Goal: Check status

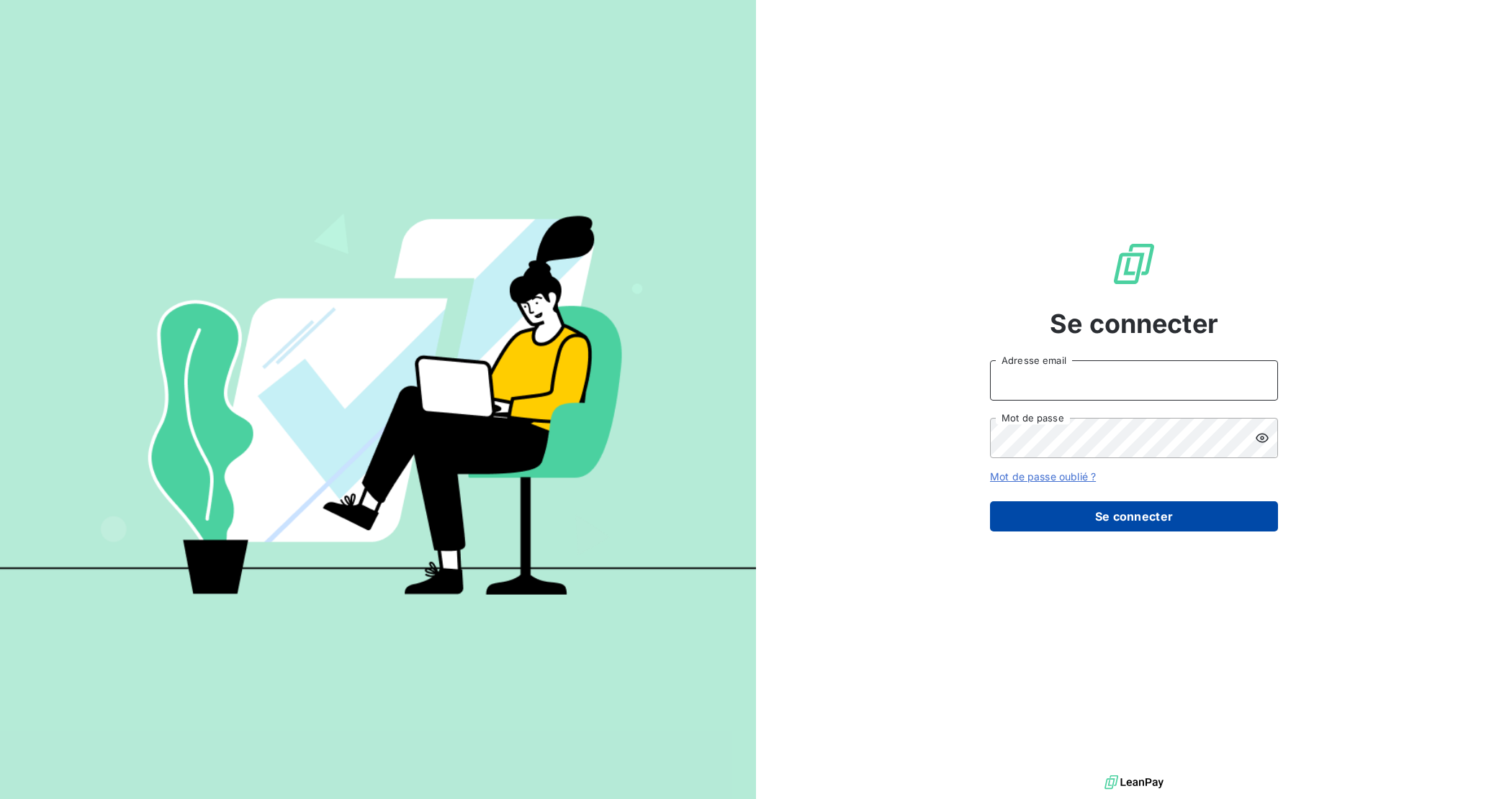
type input "[EMAIL_ADDRESS][DOMAIN_NAME]"
click at [1143, 521] on button "Se connecter" at bounding box center [1133, 516] width 288 height 30
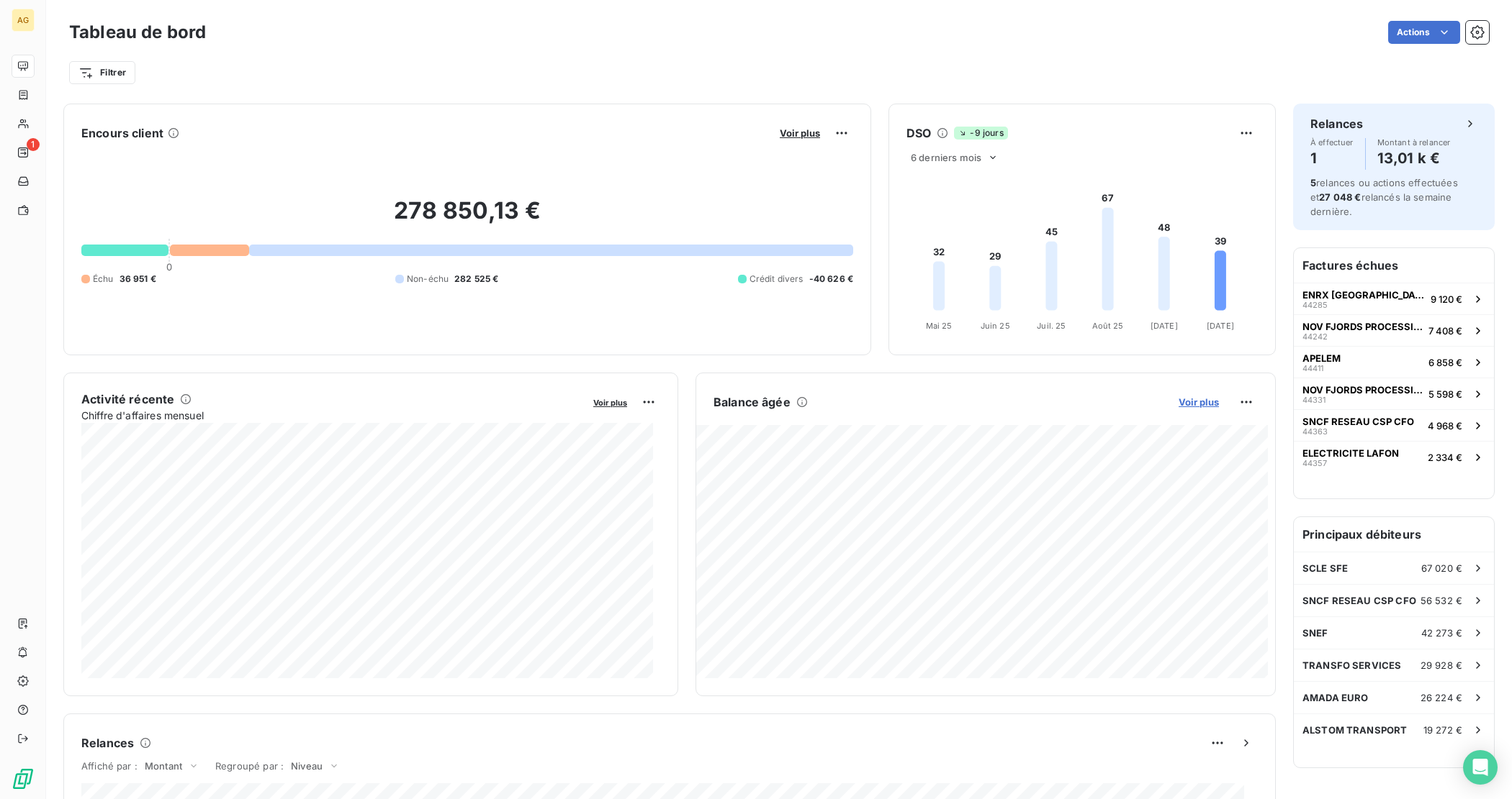
click at [1200, 400] on span "Voir plus" at bounding box center [1199, 402] width 40 height 12
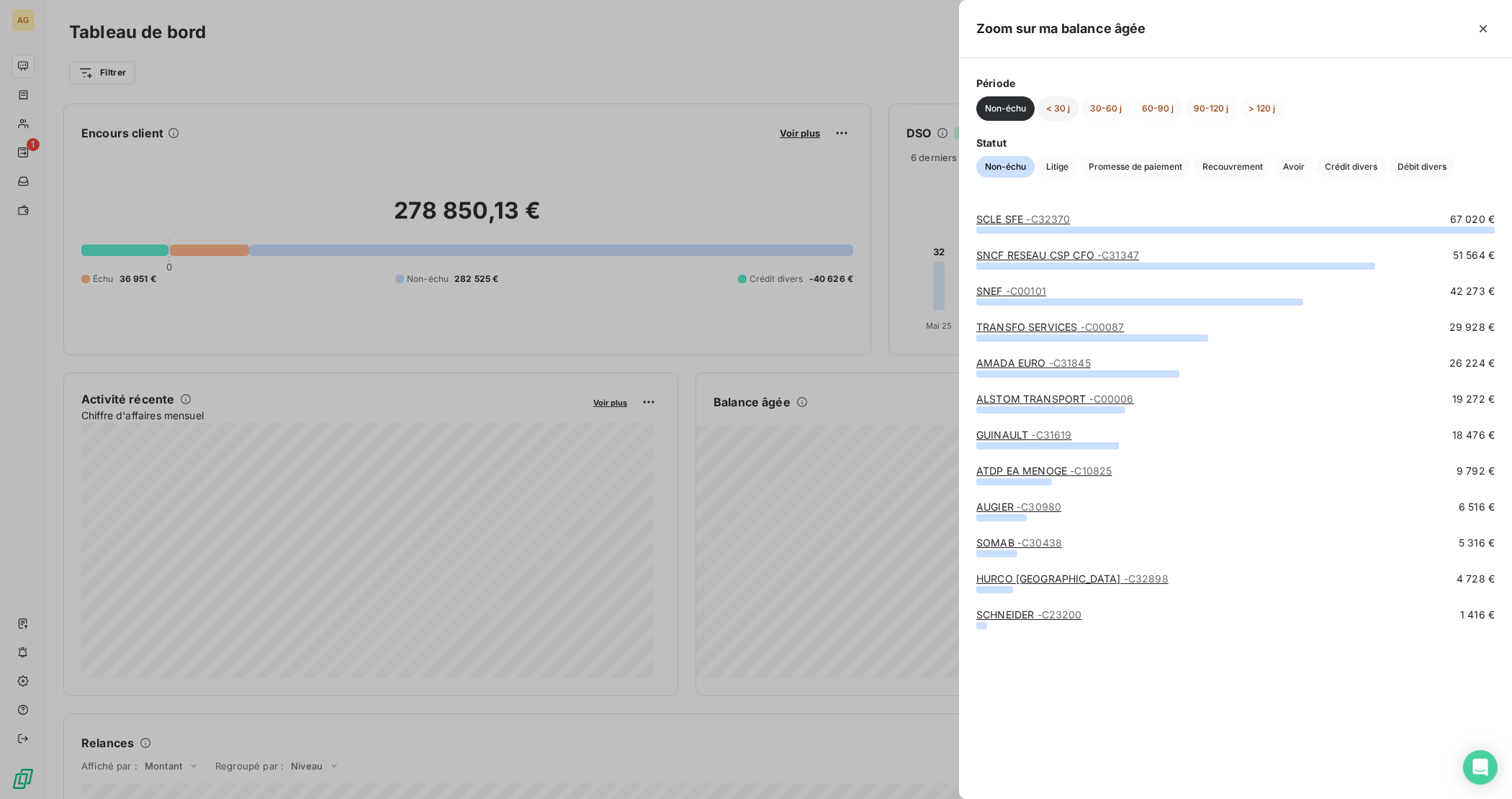
click at [1055, 106] on button "< 30 j" at bounding box center [1057, 109] width 41 height 25
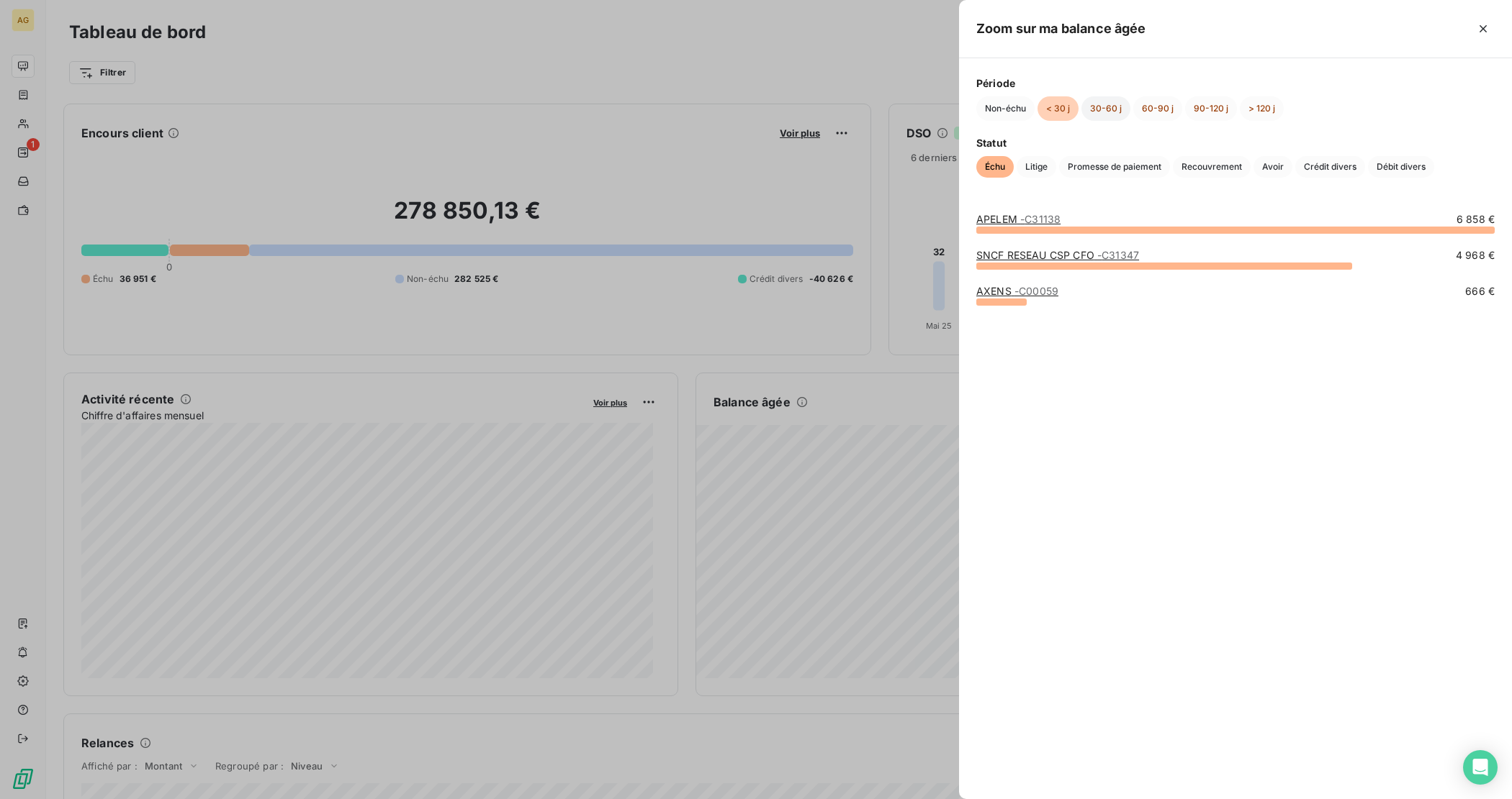
click at [1110, 107] on button "30-60 j" at bounding box center [1105, 109] width 49 height 25
click at [1156, 107] on button "60-90 j" at bounding box center [1158, 109] width 49 height 25
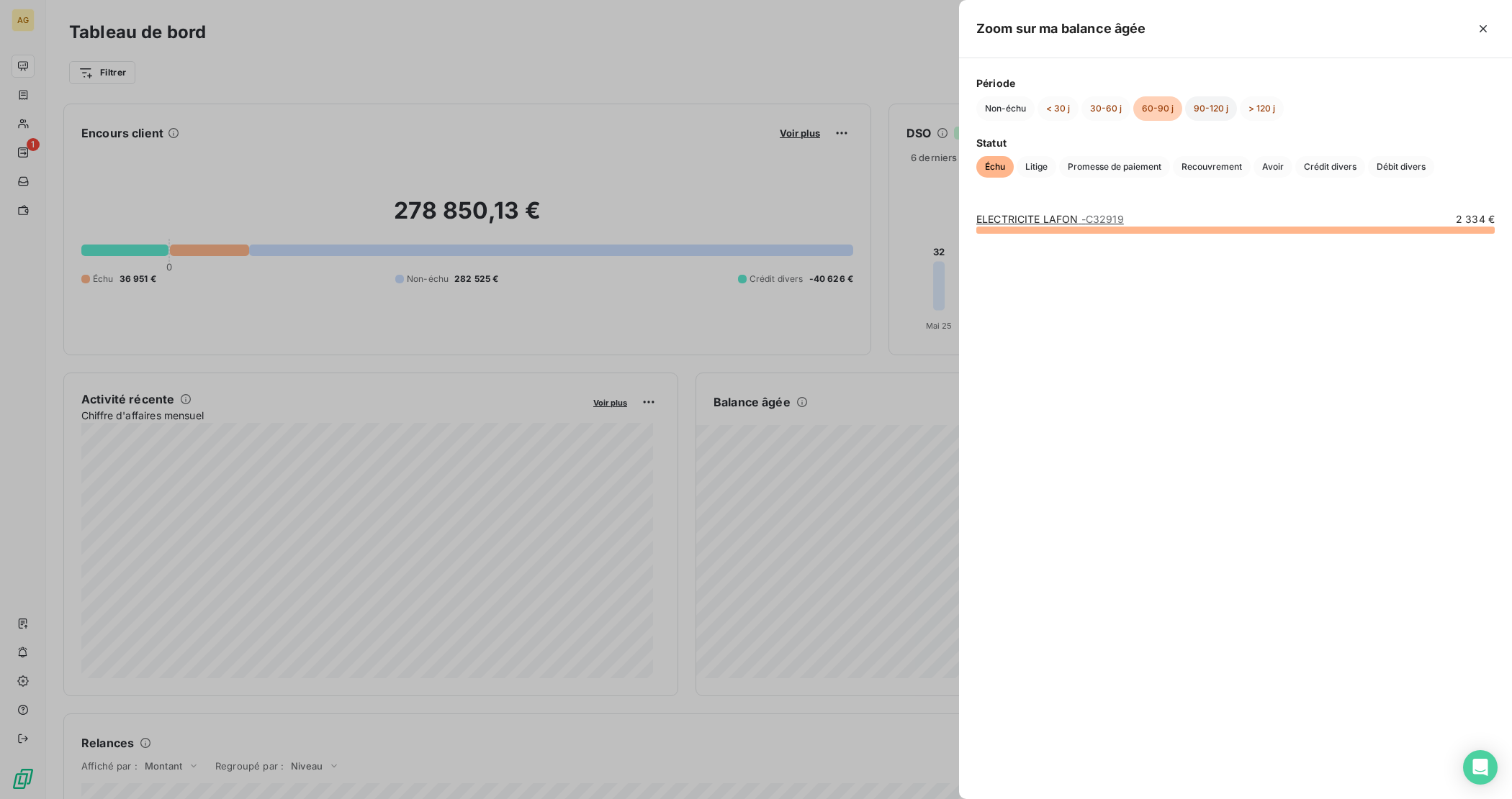
click at [1210, 113] on button "90-120 j" at bounding box center [1211, 109] width 52 height 25
click at [1257, 111] on button "> 120 j" at bounding box center [1262, 109] width 44 height 25
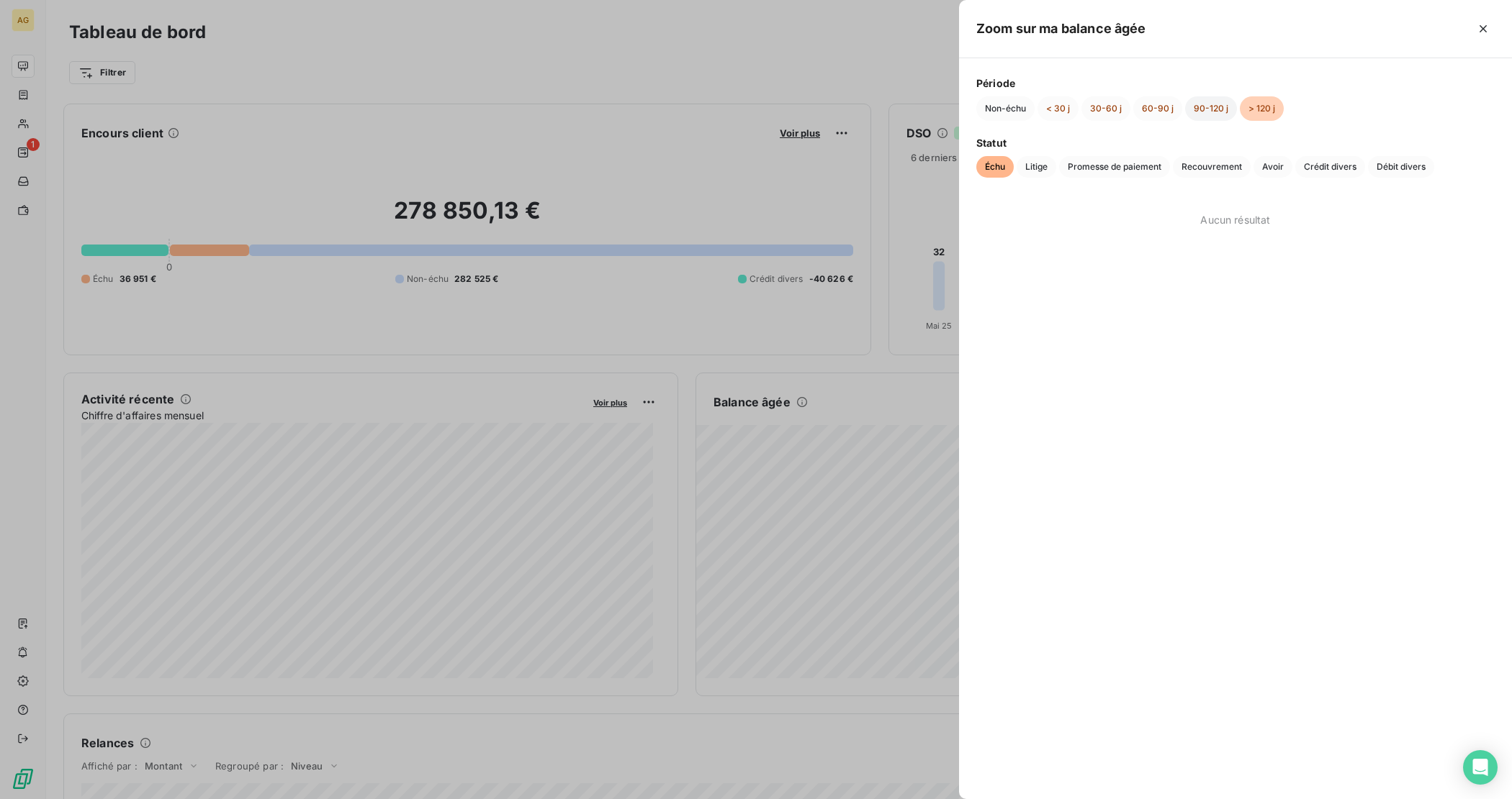
click at [1196, 111] on button "90-120 j" at bounding box center [1211, 109] width 52 height 25
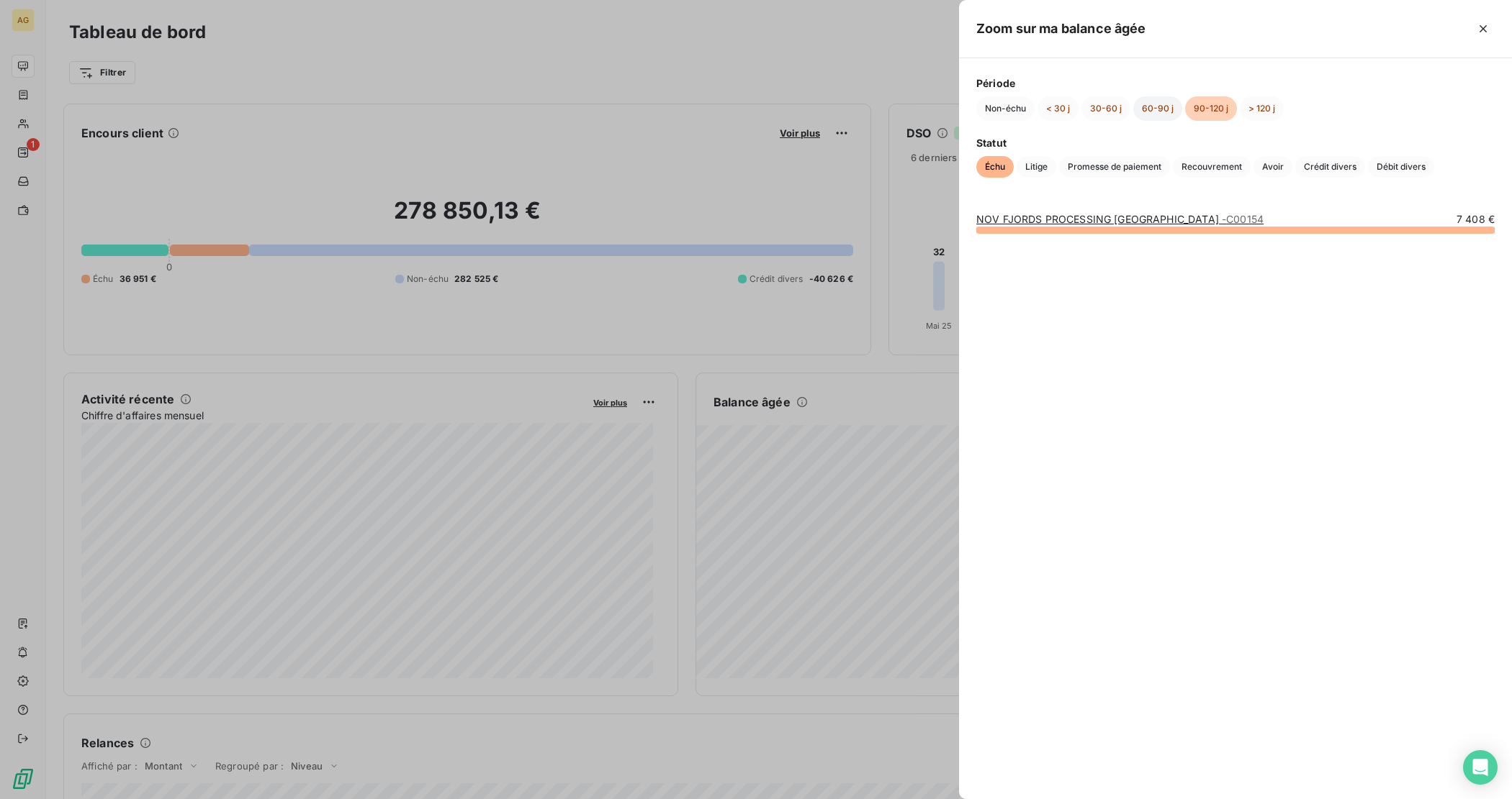
click at [1146, 106] on button "60-90 j" at bounding box center [1158, 109] width 49 height 25
click at [1253, 108] on button "> 120 j" at bounding box center [1262, 109] width 44 height 25
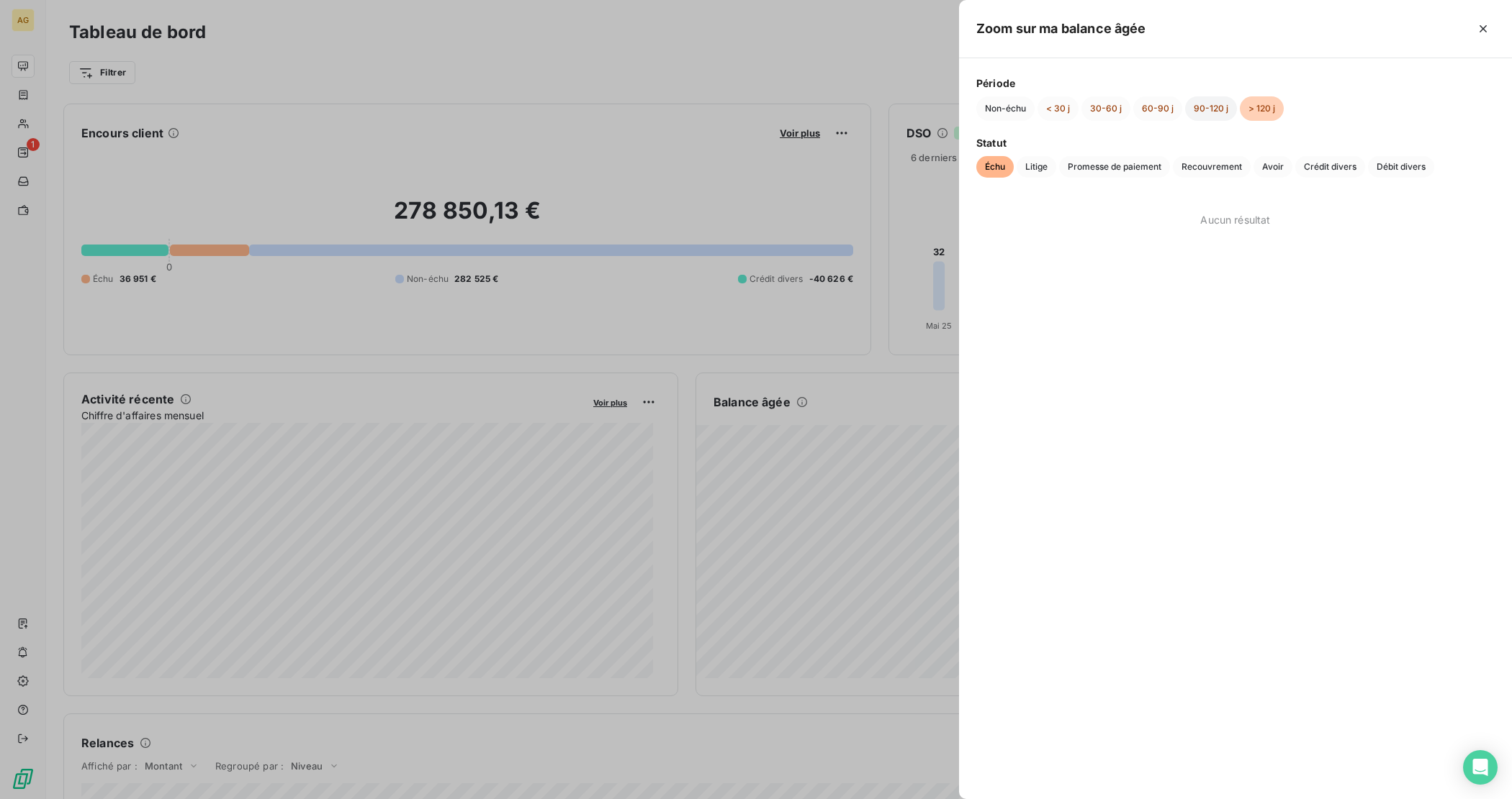
click at [1196, 108] on button "90-120 j" at bounding box center [1211, 109] width 52 height 25
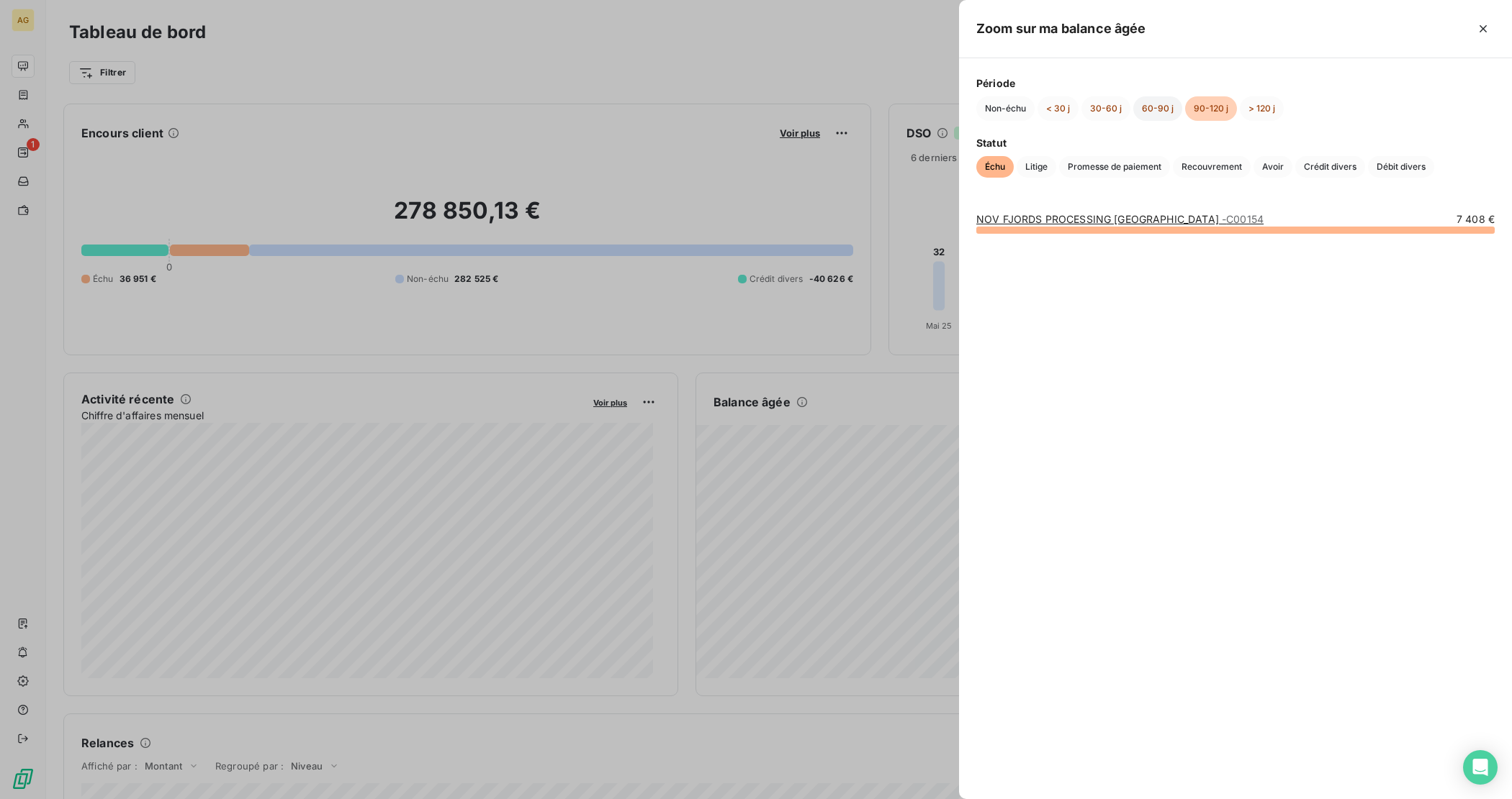
click at [1158, 110] on button "60-90 j" at bounding box center [1158, 109] width 49 height 25
click at [1106, 110] on button "30-60 j" at bounding box center [1105, 109] width 49 height 25
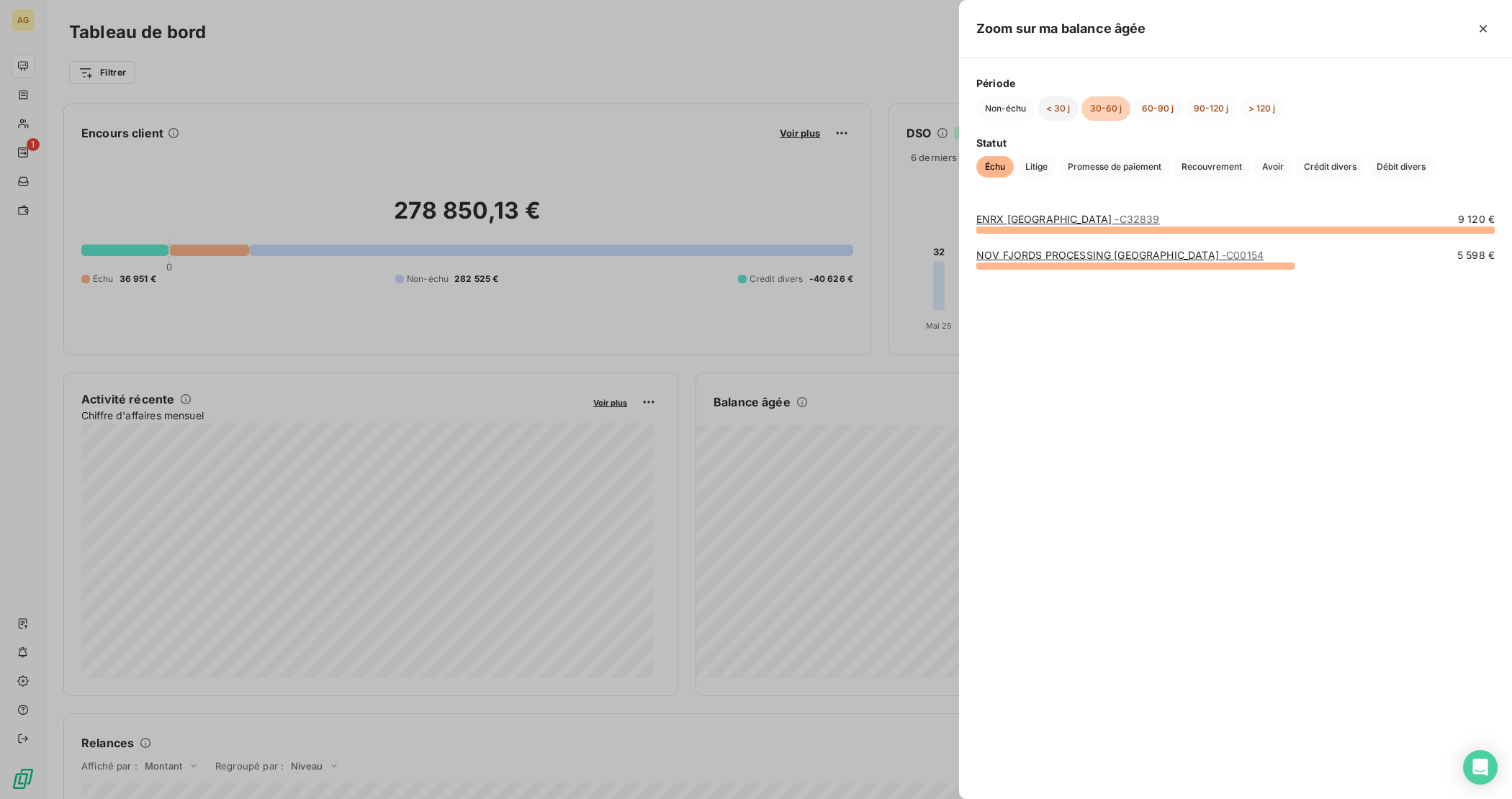
click at [1063, 109] on button "< 30 j" at bounding box center [1057, 109] width 41 height 25
